Goal: Contribute content: Contribute content

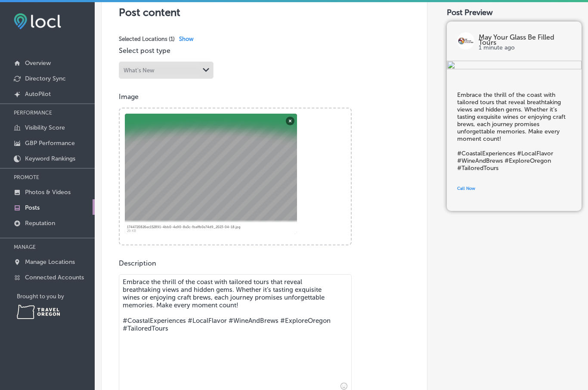
scroll to position [176, 0]
click at [262, 284] on textarea "Embrace the thrill of the coast with tailored tours that reveal breathtaking vi…" at bounding box center [235, 333] width 233 height 121
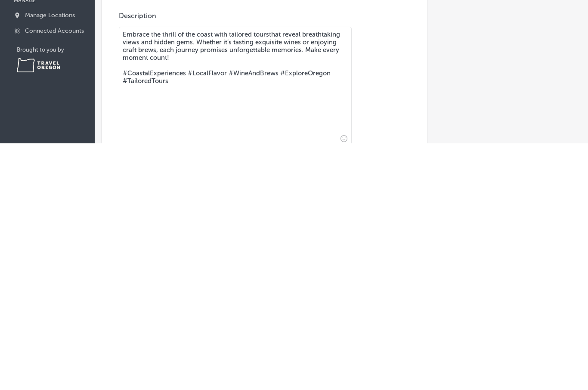
scroll to position [32, 0]
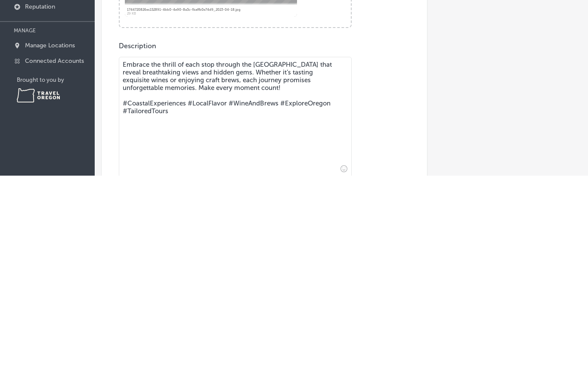
click at [328, 271] on textarea "Embrace the thrill of each stop through the [GEOGRAPHIC_DATA] that reveal breat…" at bounding box center [235, 331] width 233 height 121
click at [147, 271] on textarea "Embrace the thrill of each stop through the [GEOGRAPHIC_DATA] that reveal breat…" at bounding box center [235, 331] width 233 height 121
click at [296, 271] on textarea "Embrace the thrill of each stop through the [GEOGRAPHIC_DATA] that reveal breat…" at bounding box center [235, 331] width 233 height 121
click at [170, 271] on textarea "Embrace the thrill of each stop through the [GEOGRAPHIC_DATA] that reveal breat…" at bounding box center [235, 331] width 233 height 121
click at [213, 271] on textarea "Embrace the thrill of each stop through the [GEOGRAPHIC_DATA] that reveal breat…" at bounding box center [235, 331] width 233 height 121
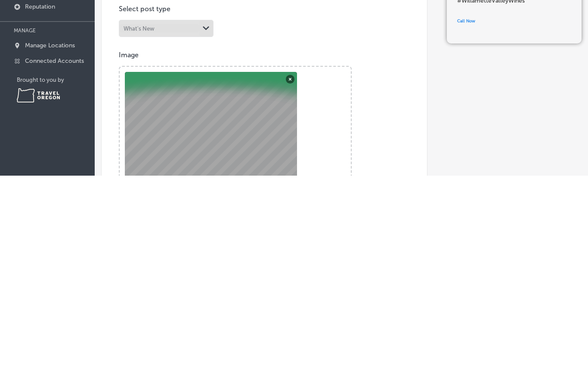
scroll to position [0, 0]
type textarea "Embrace the thrill of each stop through the [GEOGRAPHIC_DATA] that reveal breat…"
click at [290, 289] on button "Remove" at bounding box center [290, 293] width 9 height 9
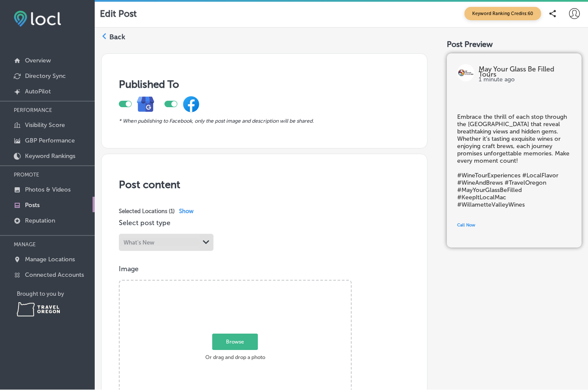
click at [241, 334] on span "Browse" at bounding box center [235, 342] width 46 height 16
click at [241, 284] on input "Browse Or drag and drop a photo" at bounding box center [235, 282] width 231 height 3
type input "C:\fakepath\IMG_2371.jpeg"
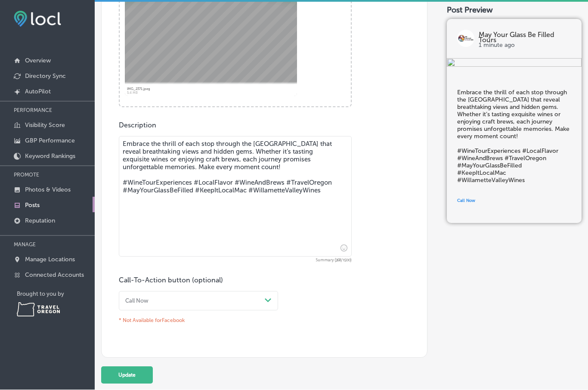
scroll to position [309, 0]
click at [136, 368] on button "Update" at bounding box center [127, 376] width 52 height 17
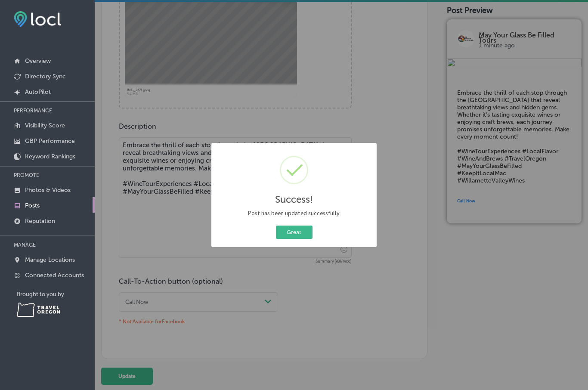
click at [303, 230] on button "Great" at bounding box center [294, 232] width 37 height 13
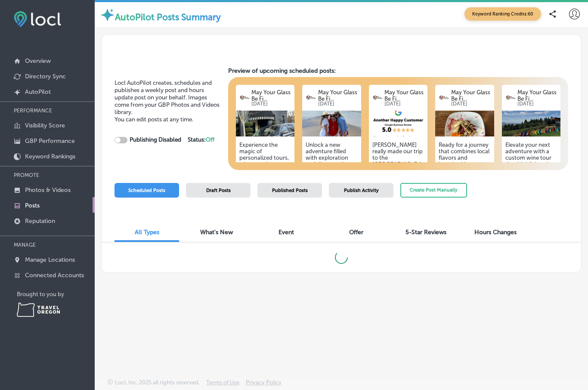
checkbox input "true"
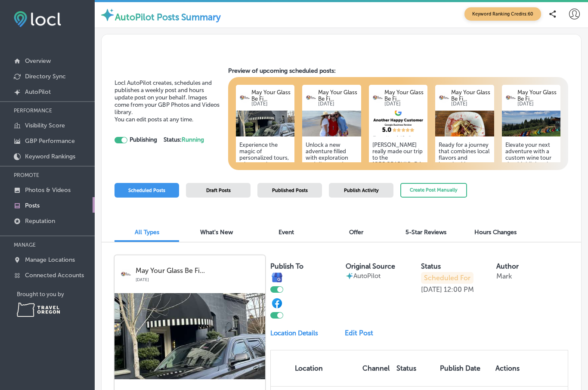
click at [40, 62] on p "Overview" at bounding box center [38, 60] width 26 height 7
